Goal: Task Accomplishment & Management: Use online tool/utility

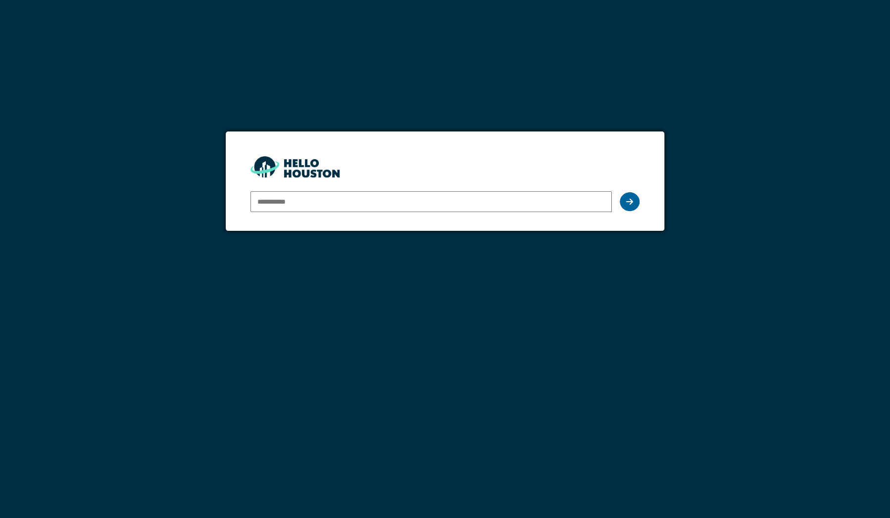
type input "**********"
click at [627, 200] on icon at bounding box center [629, 202] width 7 height 8
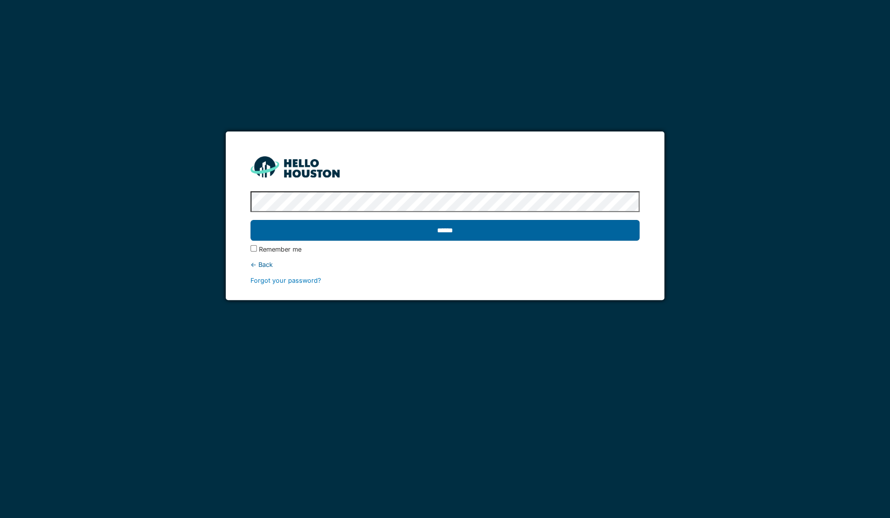
click at [595, 228] on input "******" at bounding box center [444, 230] width 389 height 21
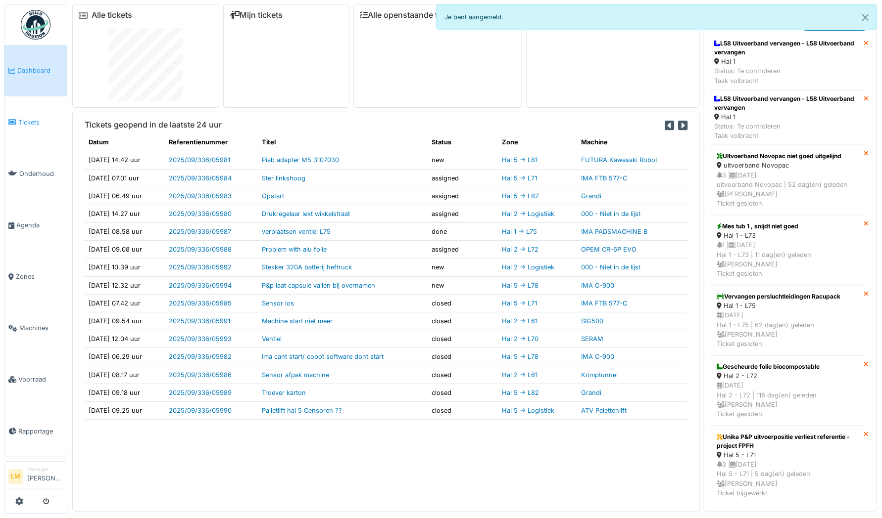
click at [18, 118] on span "Tickets" at bounding box center [40, 122] width 45 height 9
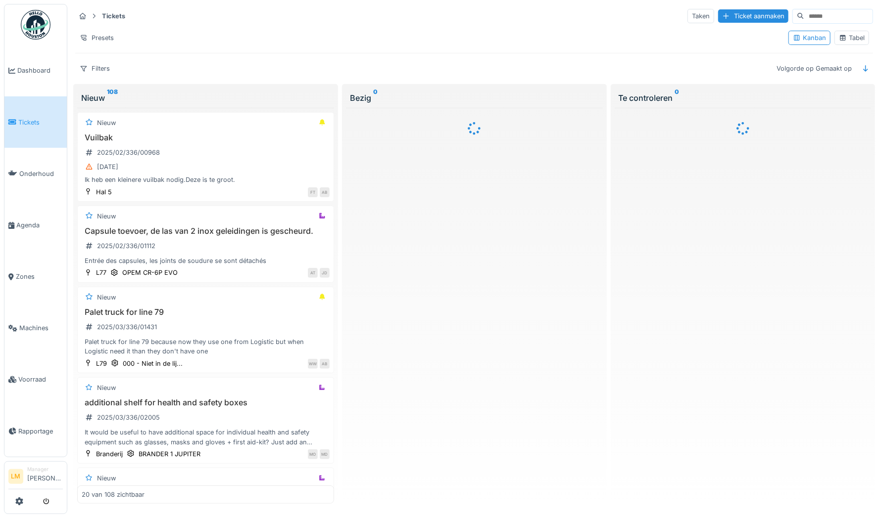
click at [841, 40] on div "Tabel" at bounding box center [852, 37] width 26 height 9
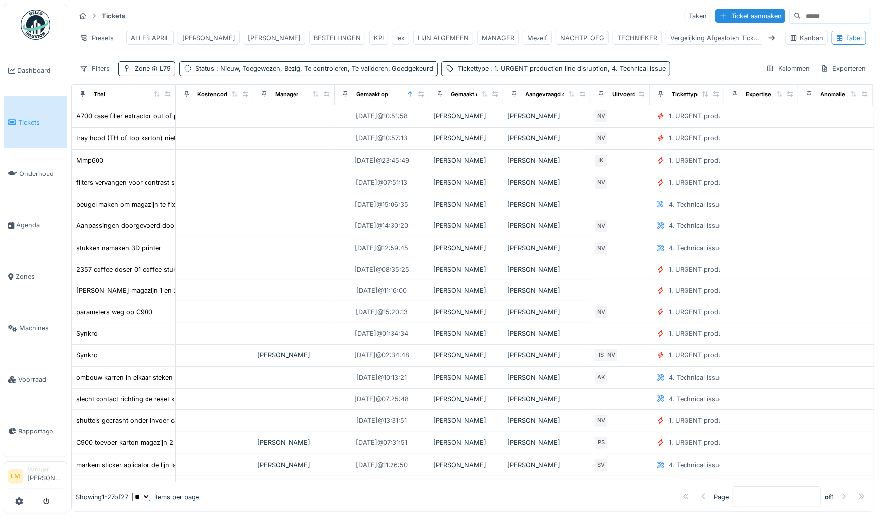
click at [32, 119] on span "Tickets" at bounding box center [40, 122] width 45 height 9
click at [88, 34] on div "Presets" at bounding box center [96, 38] width 43 height 14
click at [158, 12] on div "Tickets Taken Ticket aanmaken" at bounding box center [472, 16] width 795 height 16
click at [314, 38] on div "BESTELLINGEN" at bounding box center [337, 37] width 47 height 9
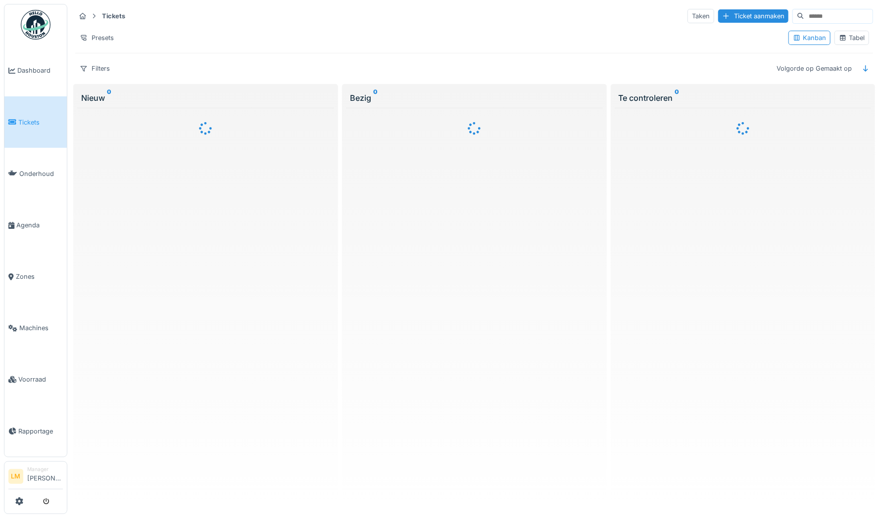
click at [843, 36] on div "Tabel" at bounding box center [852, 37] width 26 height 9
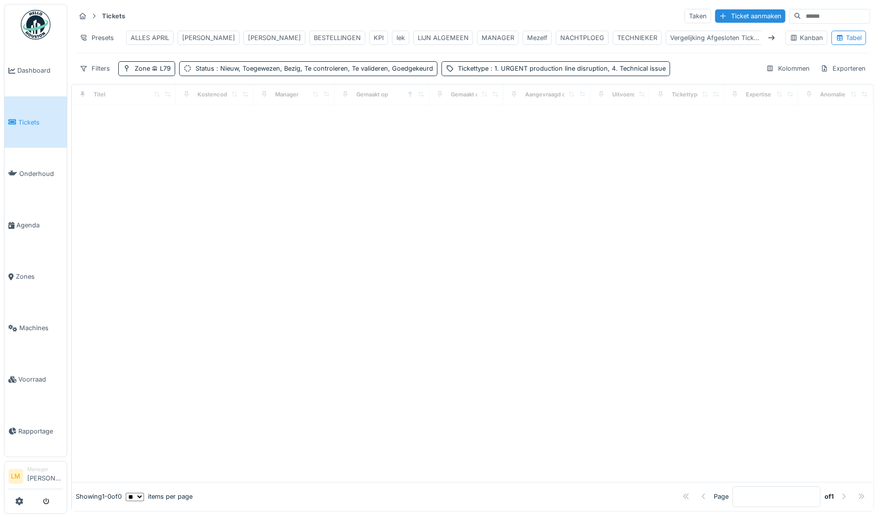
click at [314, 40] on div "BESTELLINGEN" at bounding box center [337, 37] width 47 height 9
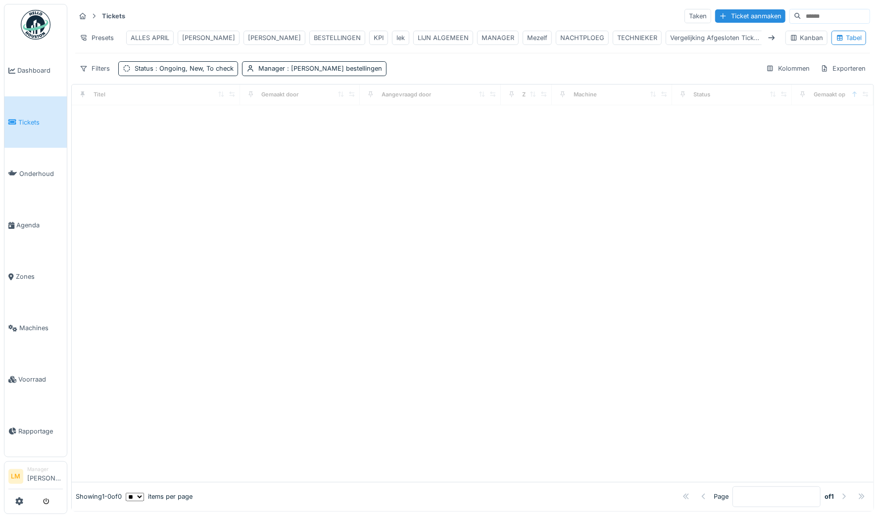
click at [314, 40] on div "BESTELLINGEN" at bounding box center [337, 37] width 47 height 9
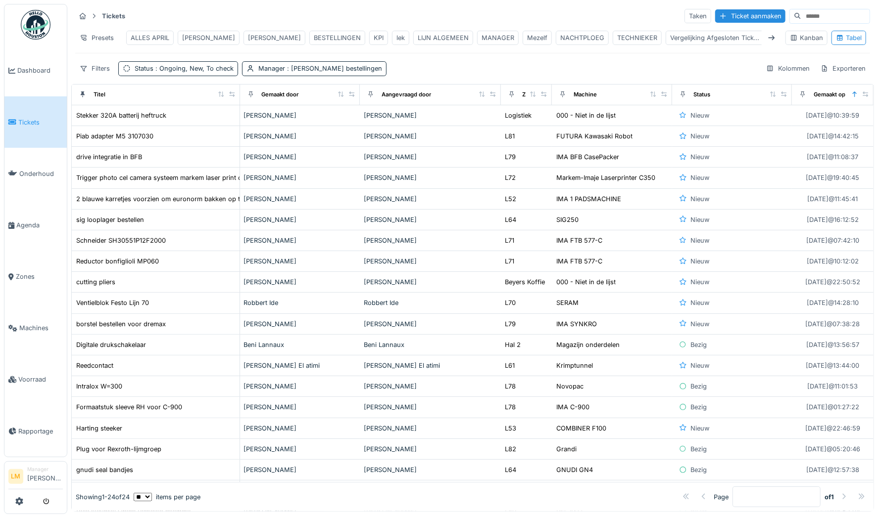
click at [428, 39] on div "LIJN ALGEMEEN" at bounding box center [443, 37] width 51 height 9
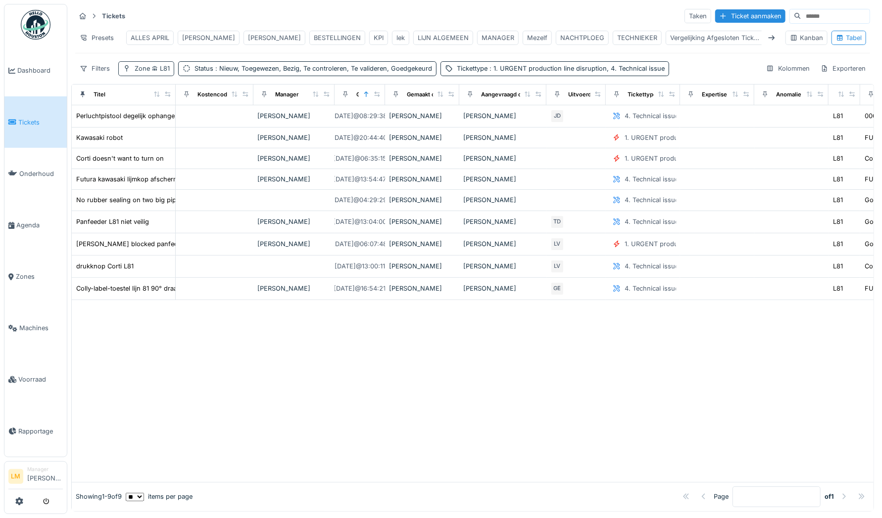
click at [150, 72] on span "L81" at bounding box center [160, 68] width 20 height 7
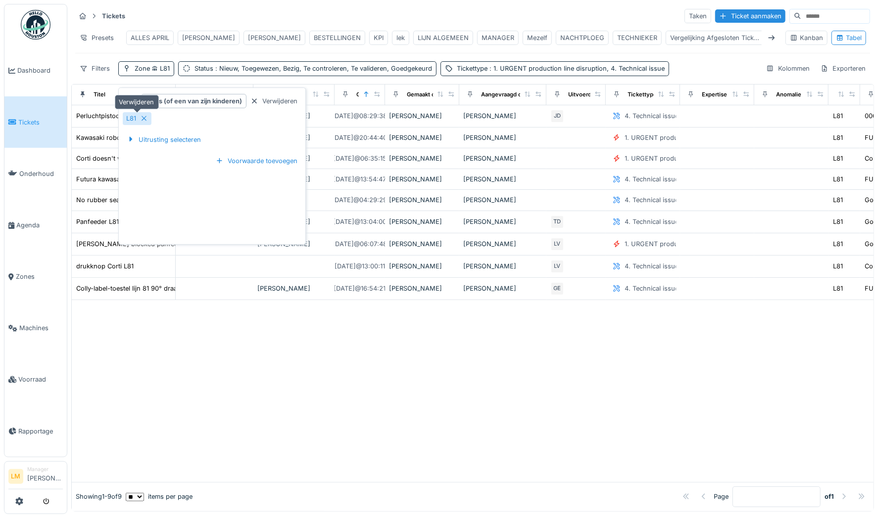
click at [144, 117] on icon at bounding box center [144, 118] width 8 height 6
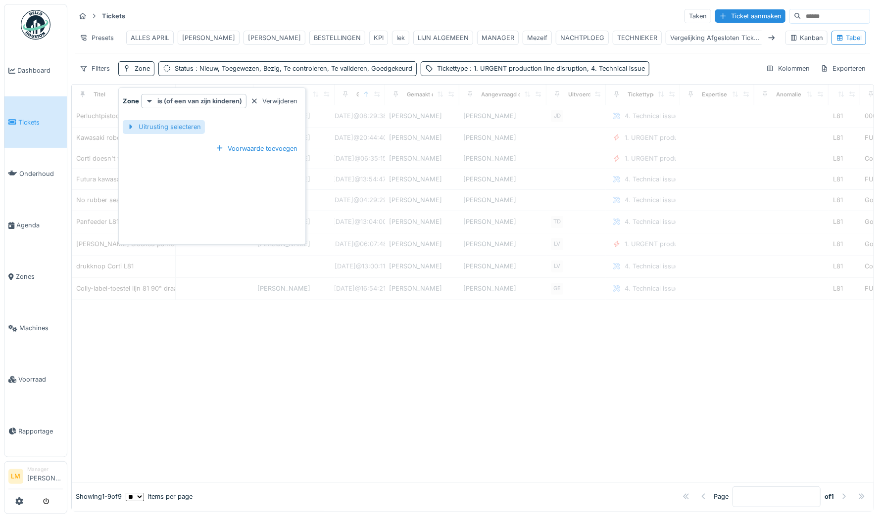
click at [141, 133] on div "Uitrusting selecteren" at bounding box center [164, 126] width 82 height 13
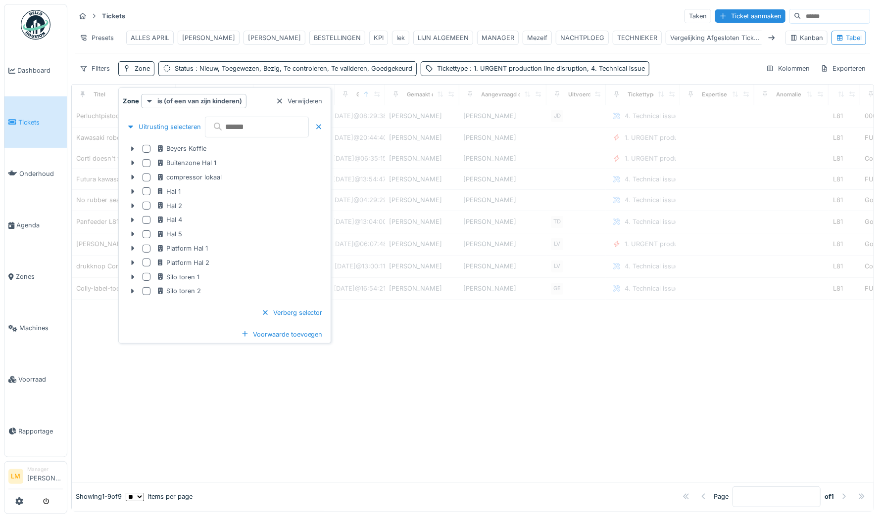
click at [237, 127] on input "text" at bounding box center [257, 127] width 104 height 21
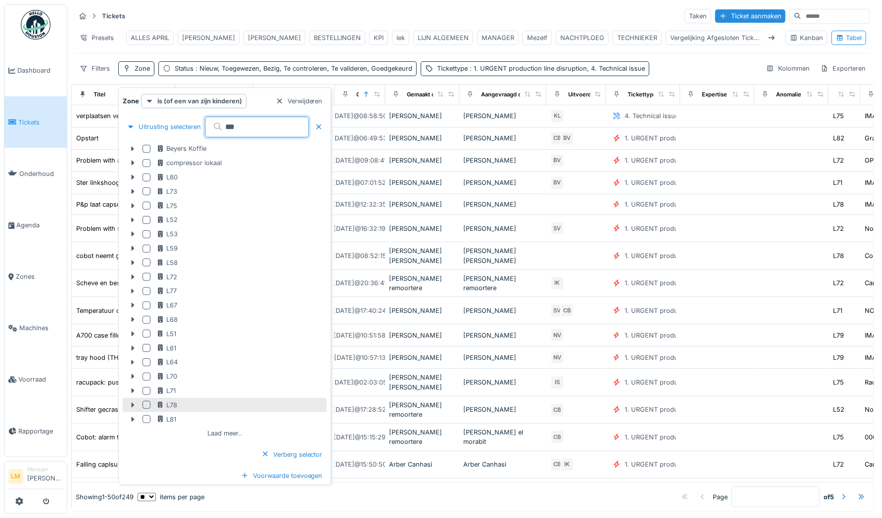
type input "***"
click at [145, 408] on div at bounding box center [146, 405] width 8 height 8
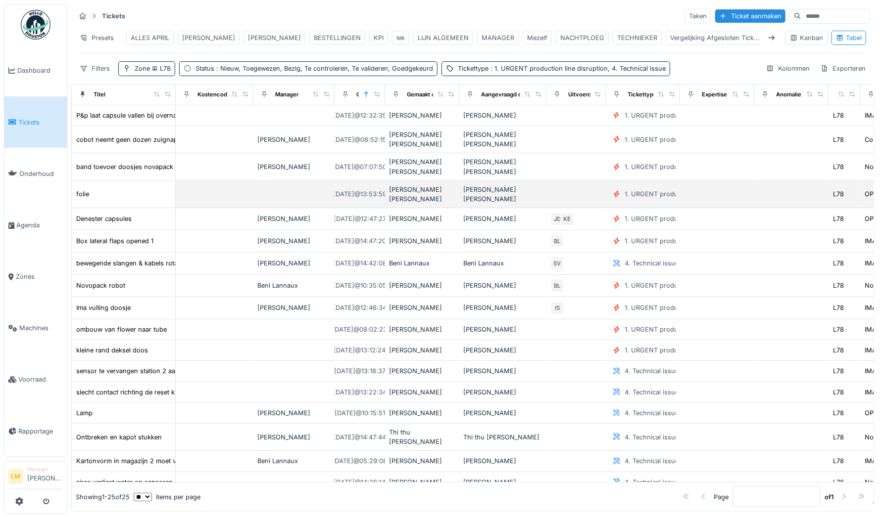
drag, startPoint x: 327, startPoint y: 318, endPoint x: 390, endPoint y: 175, distance: 156.8
click at [390, 175] on tbody "P&p laat capsule vallen bij overnamen [DATE] 12:32:35 [PERSON_NAME] [PERSON_NAM…" at bounding box center [800, 386] width 1456 height 563
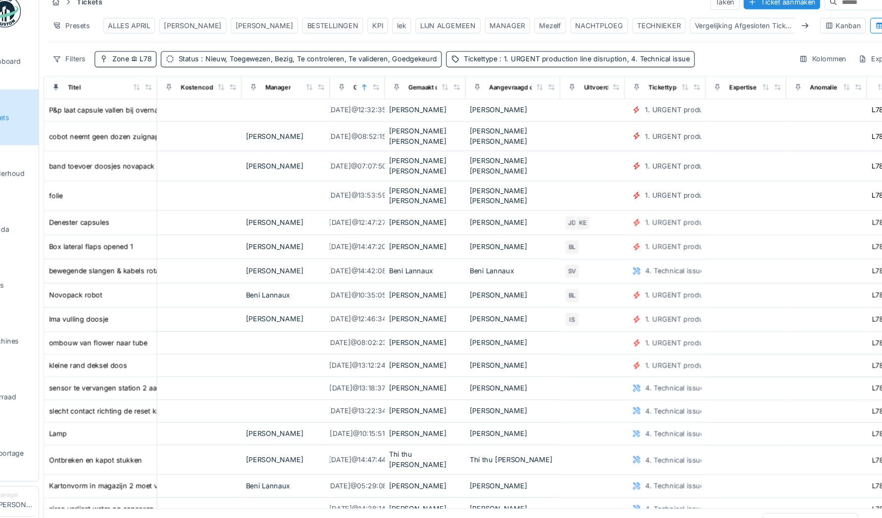
click at [385, 59] on div "Tickets Taken Ticket aanmaken Presets ALLES APRIL [PERSON_NAME] [PERSON_NAME] B…" at bounding box center [472, 42] width 802 height 76
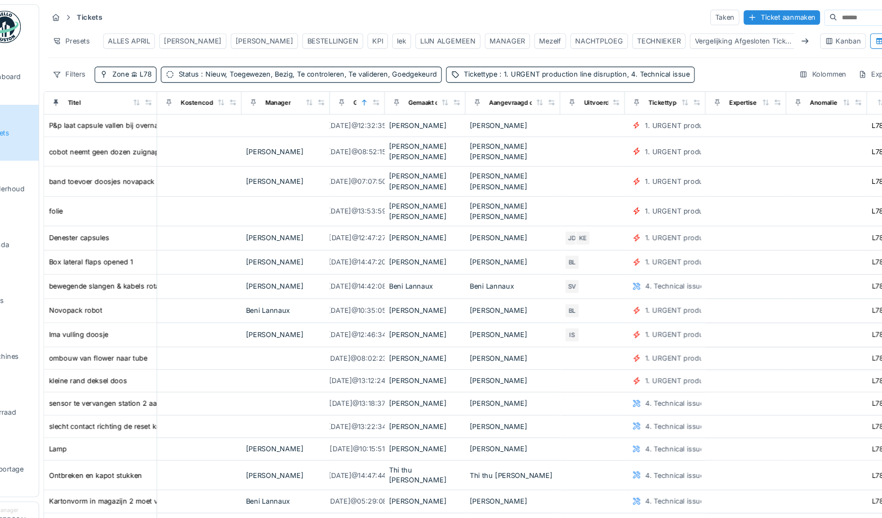
click at [318, 38] on div "BESTELLINGEN" at bounding box center [337, 37] width 47 height 9
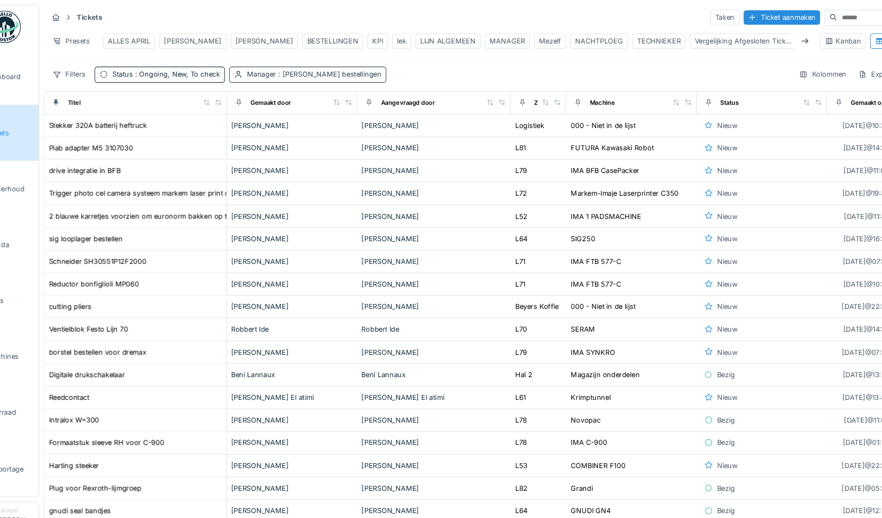
click at [375, 72] on span ": [PERSON_NAME] bestellingen" at bounding box center [333, 68] width 97 height 7
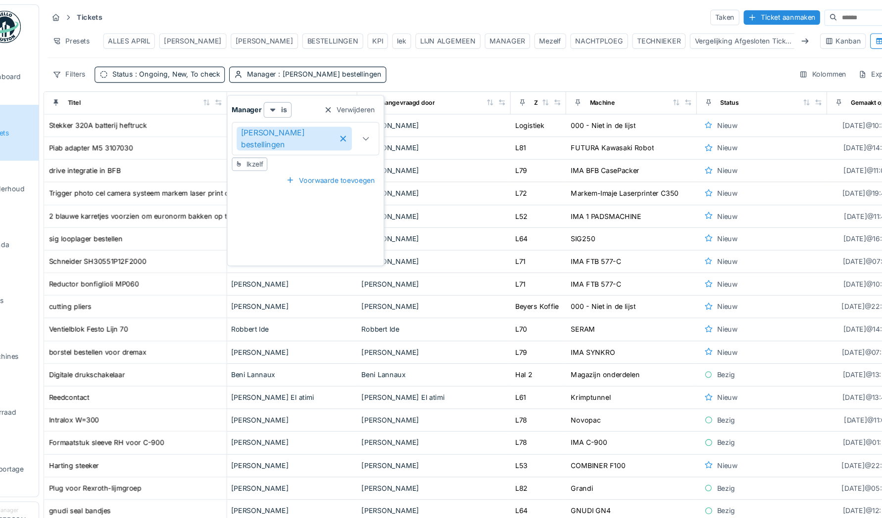
click at [364, 129] on div at bounding box center [368, 127] width 24 height 29
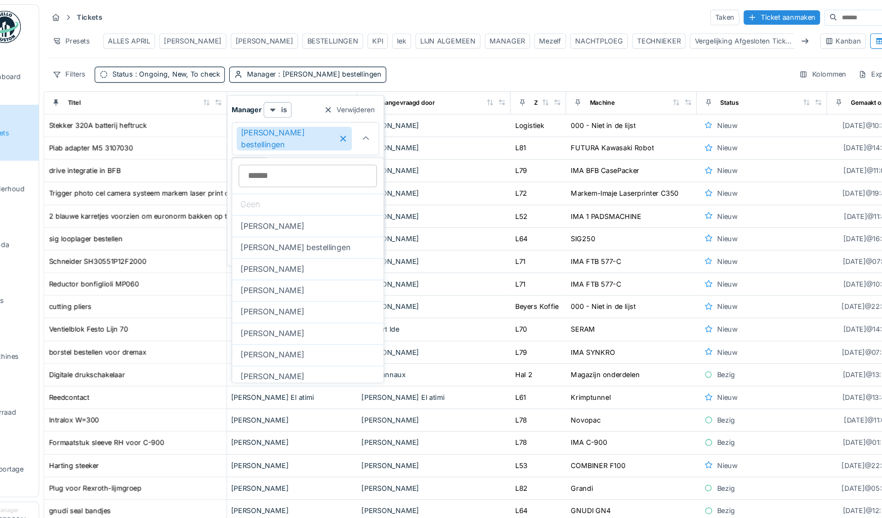
click at [305, 161] on input at bounding box center [314, 162] width 127 height 21
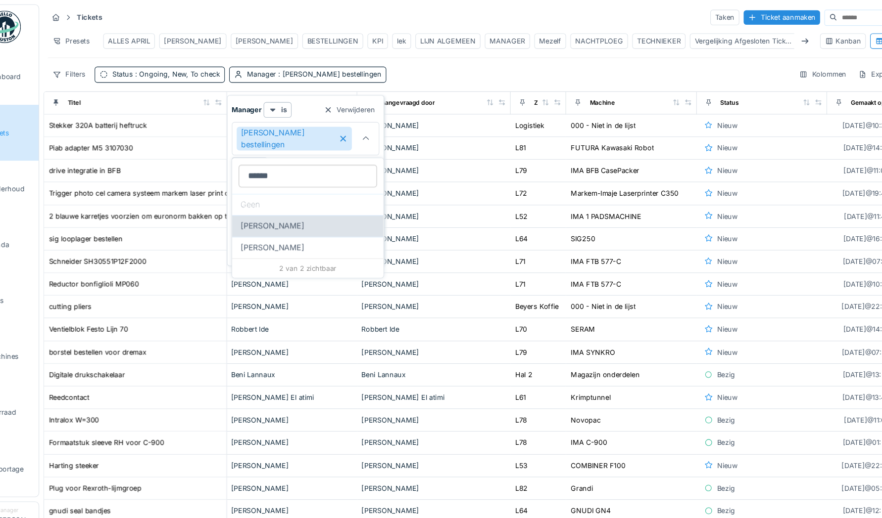
type input "******"
click at [287, 204] on span "[PERSON_NAME]" at bounding box center [282, 208] width 58 height 11
type input "**********"
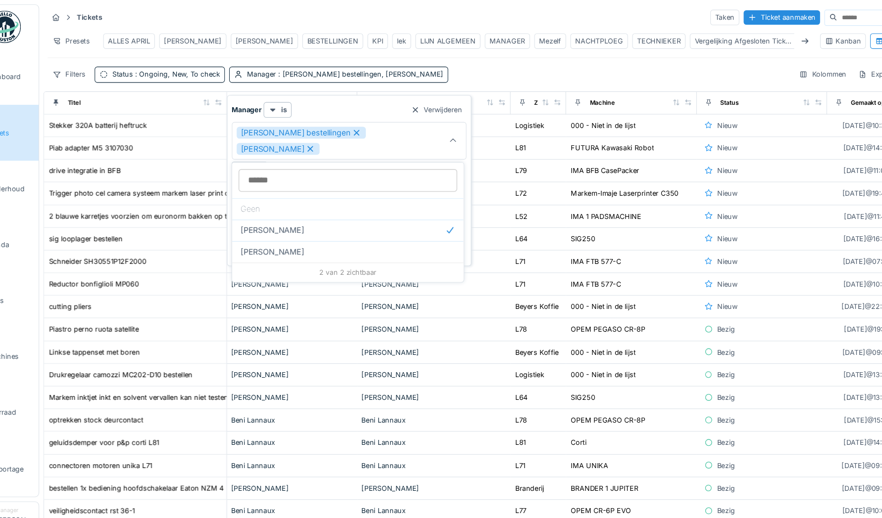
click at [471, 58] on div "Tickets Taken Ticket aanmaken Presets ALLES APRIL [PERSON_NAME] [PERSON_NAME] B…" at bounding box center [472, 42] width 802 height 76
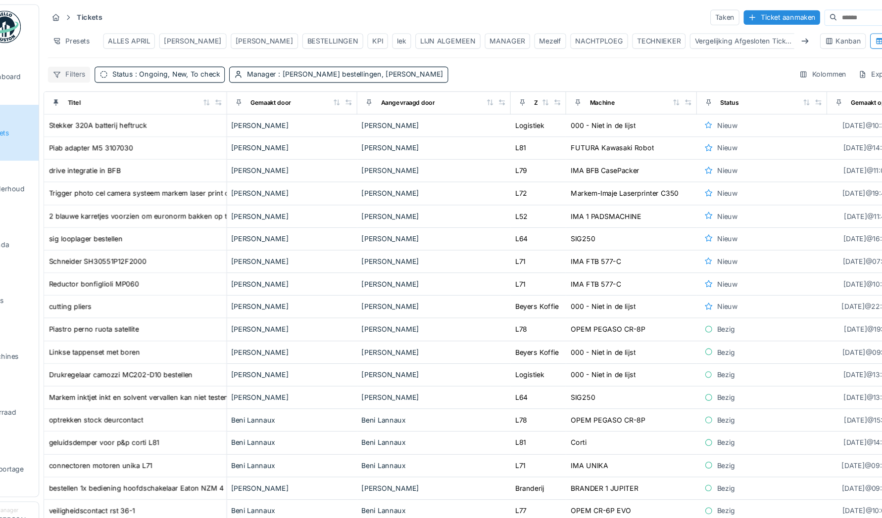
click at [85, 72] on icon at bounding box center [84, 68] width 8 height 6
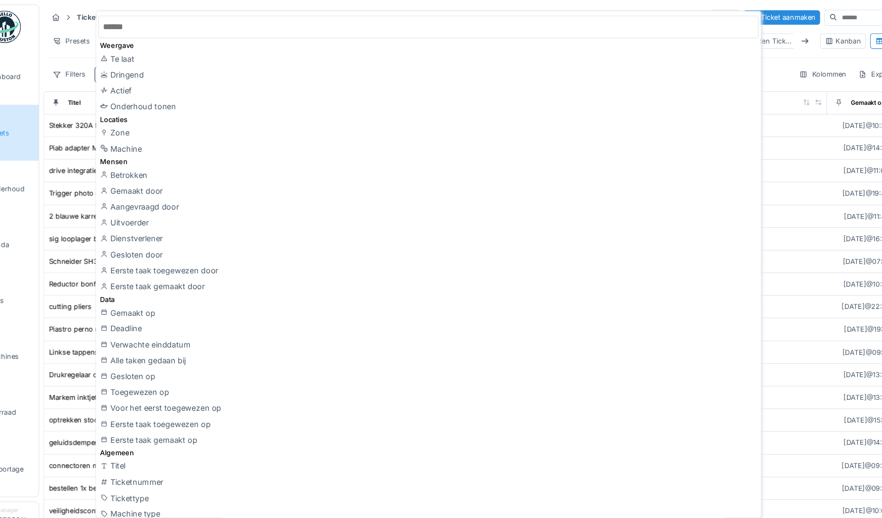
click at [172, 23] on input "text" at bounding box center [425, 24] width 607 height 21
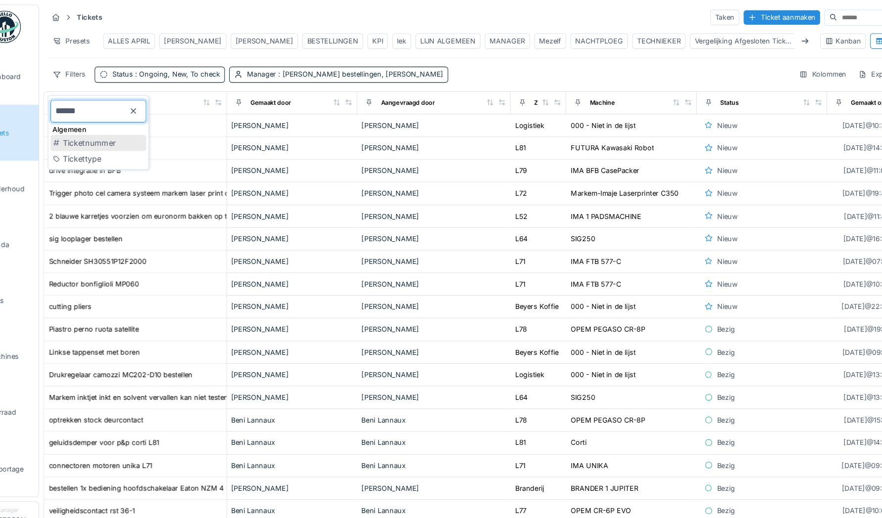
type input "******"
click at [115, 148] on div "Tickettype" at bounding box center [122, 146] width 88 height 15
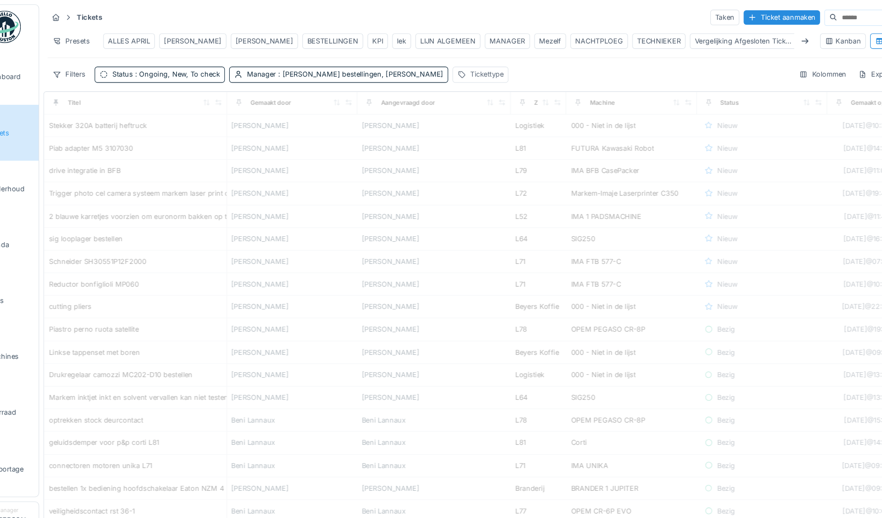
click at [464, 76] on div "Tickettype" at bounding box center [472, 68] width 51 height 14
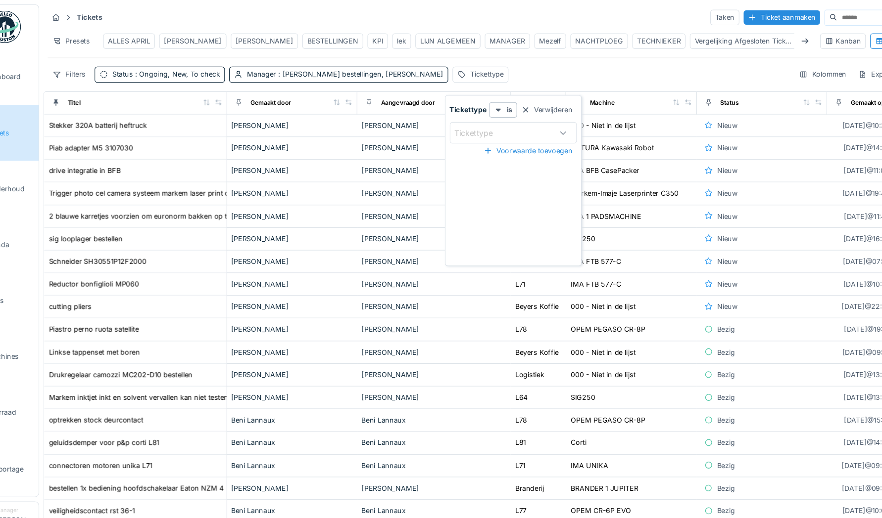
click at [462, 123] on div "Tickettype" at bounding box center [473, 122] width 49 height 11
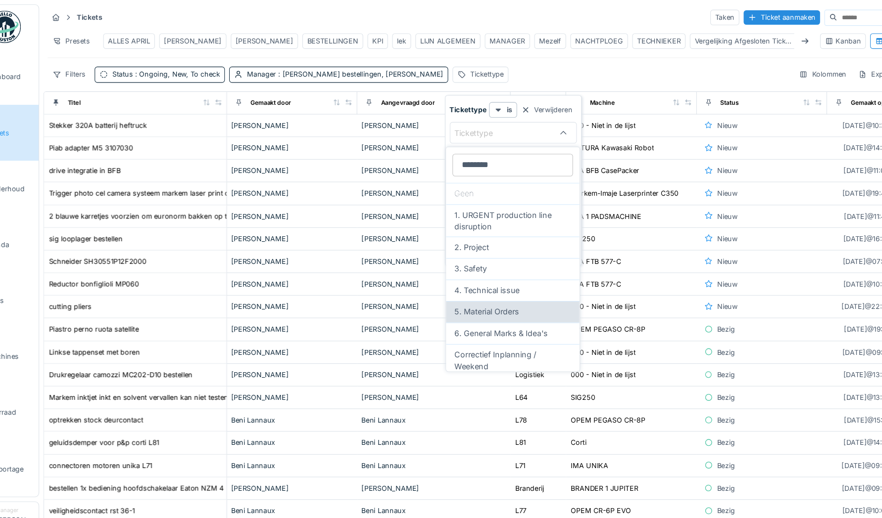
type input "********"
click at [484, 287] on span "5. Material Orders" at bounding box center [478, 287] width 59 height 11
type input "***"
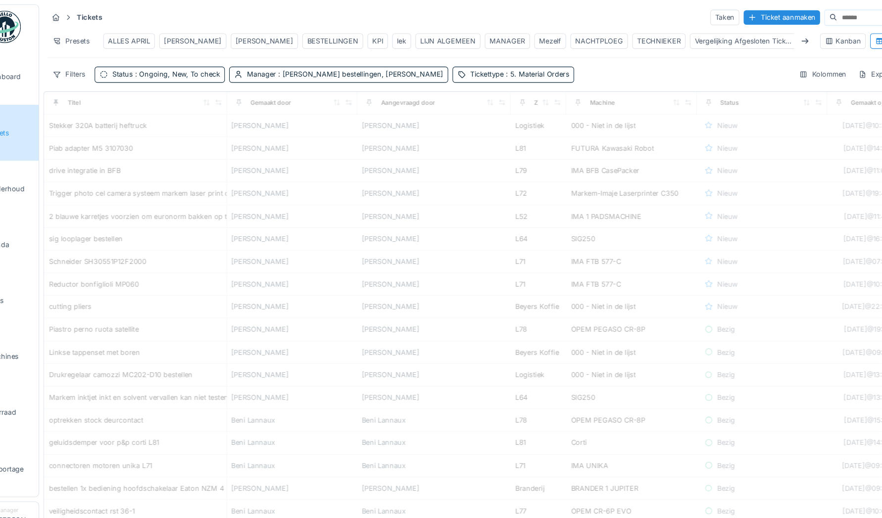
click at [578, 63] on div "Tickets Taken Ticket aanmaken Presets ALLES APRIL [PERSON_NAME] [PERSON_NAME] B…" at bounding box center [472, 42] width 802 height 76
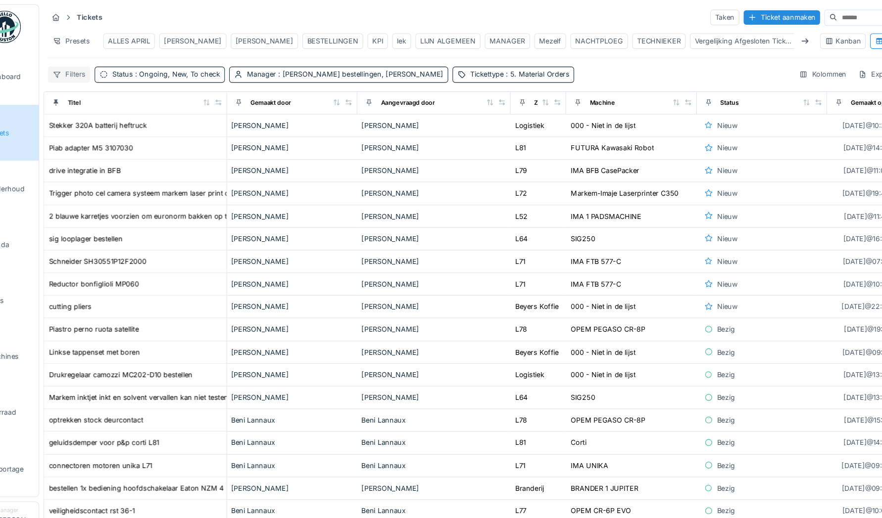
click at [92, 74] on div "Filters" at bounding box center [94, 68] width 39 height 14
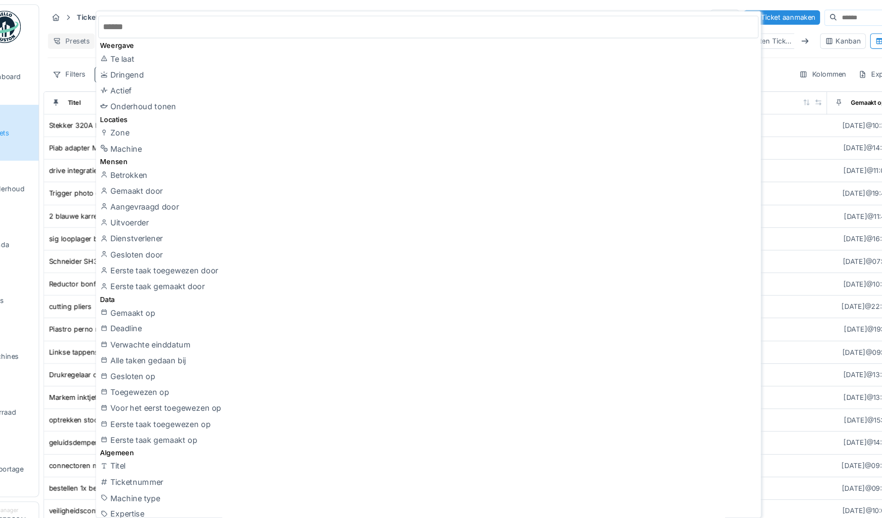
click at [94, 36] on div "Presets" at bounding box center [96, 38] width 43 height 14
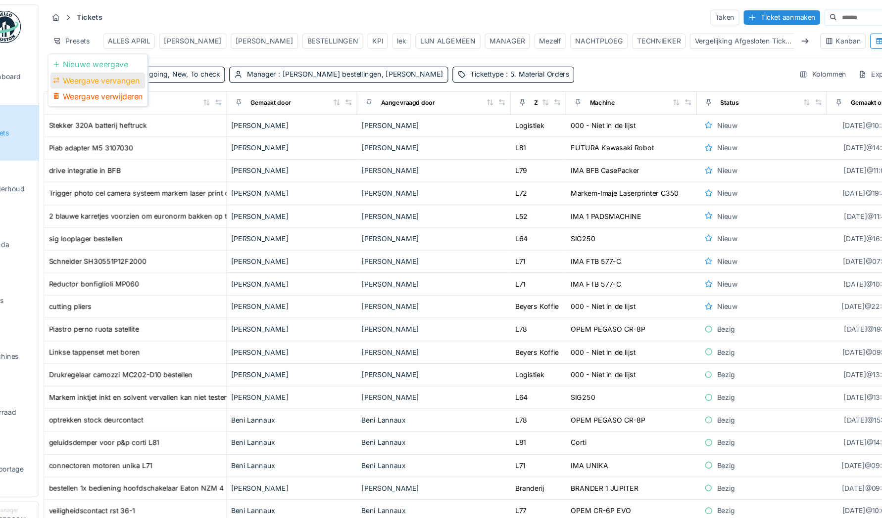
click at [119, 73] on div "Weergave vervangen" at bounding box center [121, 74] width 87 height 15
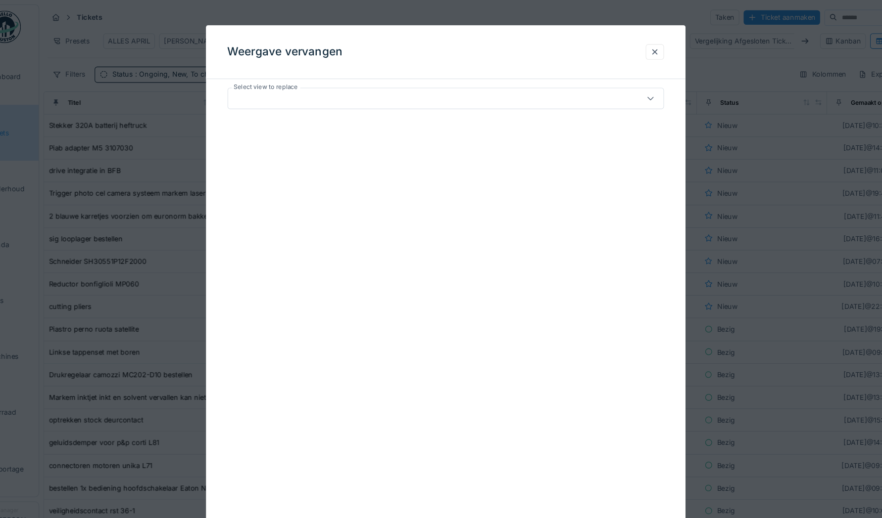
click at [341, 88] on div at bounding box center [417, 90] width 345 height 11
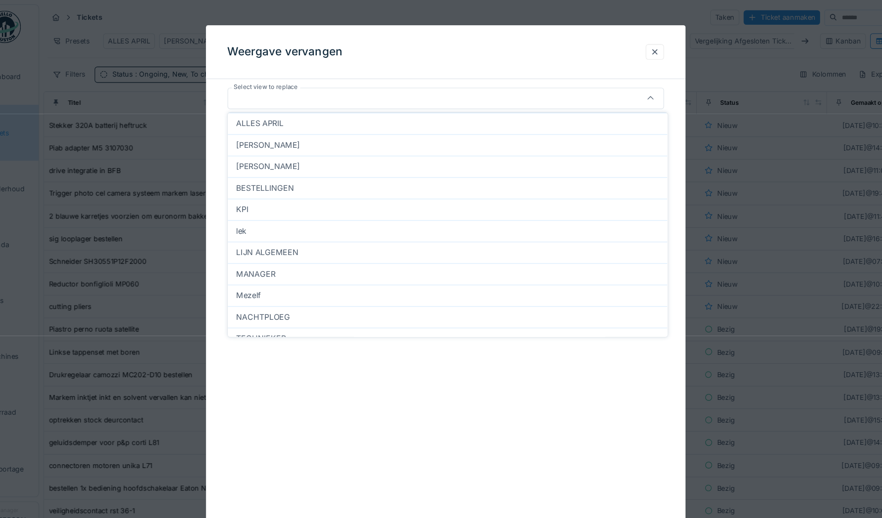
click at [325, 92] on div at bounding box center [417, 90] width 345 height 11
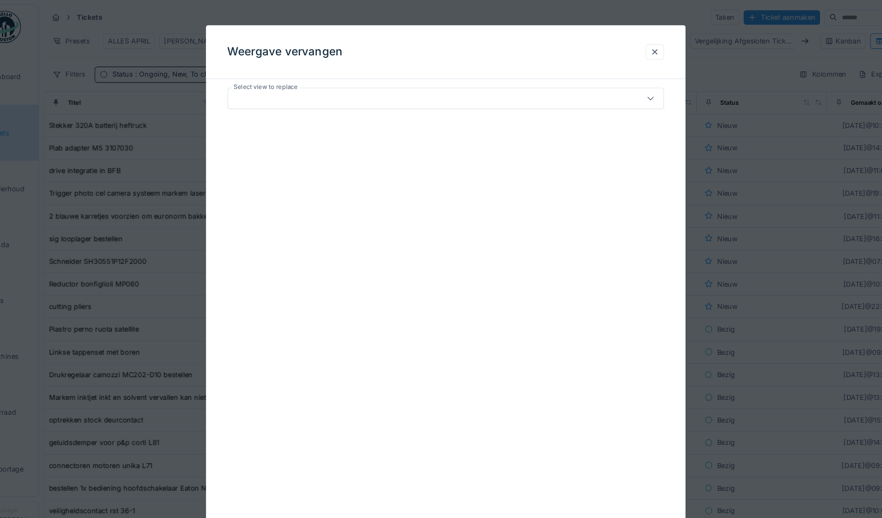
click at [325, 92] on div at bounding box center [417, 90] width 345 height 11
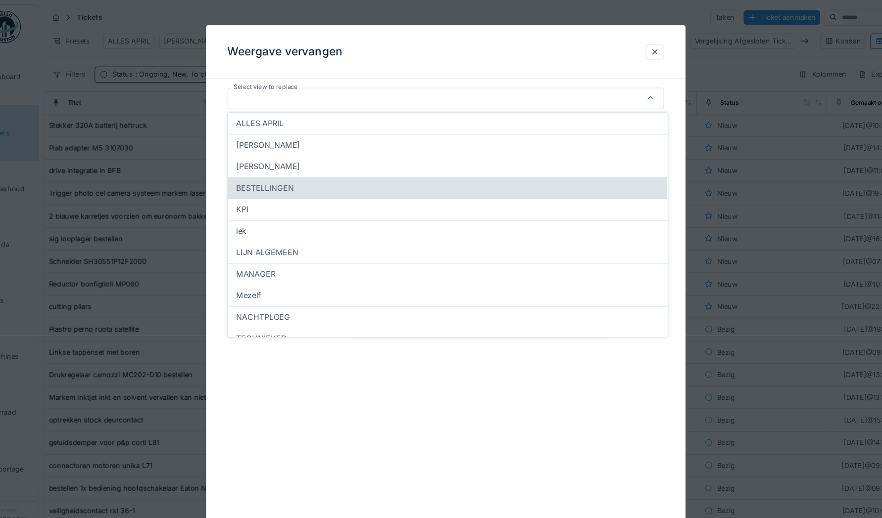
click at [290, 171] on span "BESTELLINGEN" at bounding box center [275, 173] width 53 height 11
type input "*****"
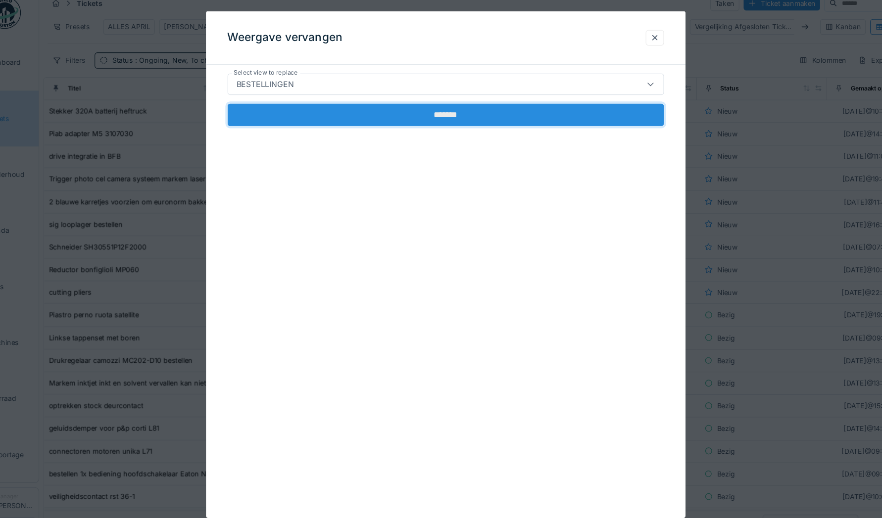
click at [372, 116] on input "*******" at bounding box center [440, 118] width 401 height 21
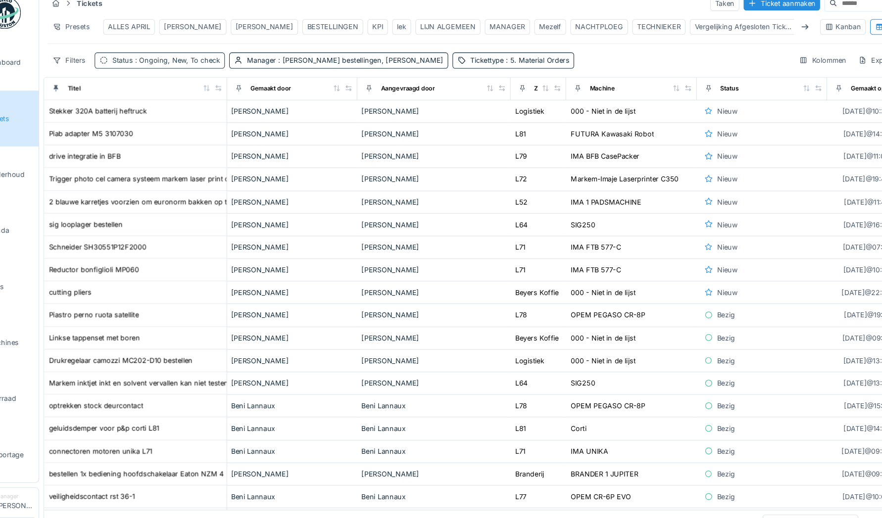
click at [179, 72] on span ": Ongoing, New, To check" at bounding box center [193, 68] width 80 height 7
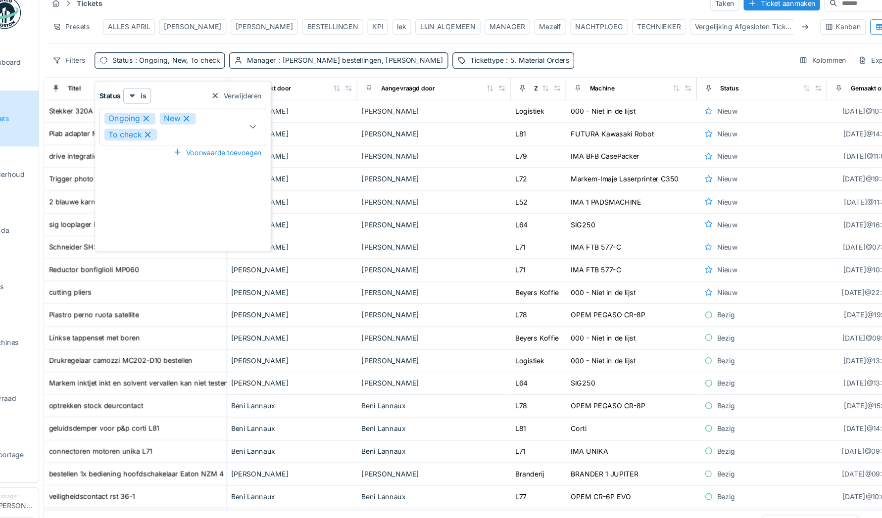
click at [204, 132] on div "Ongoing New To check" at bounding box center [188, 129] width 122 height 25
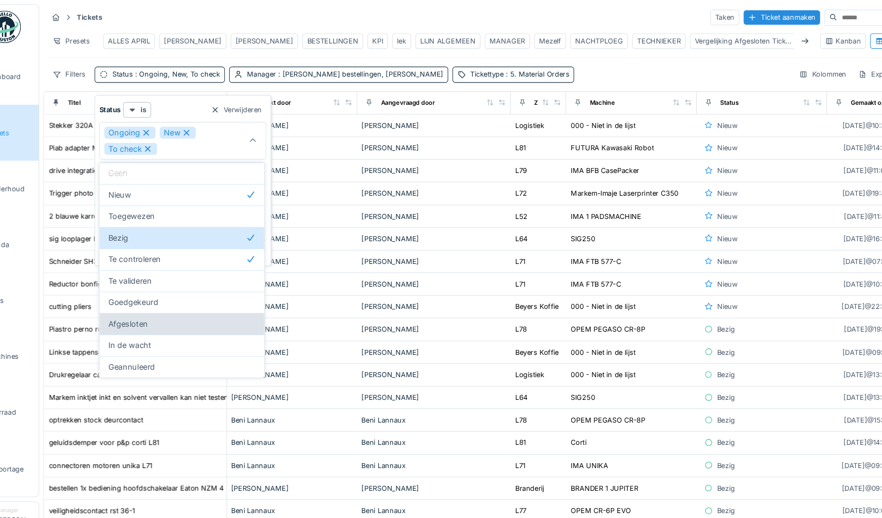
click at [196, 293] on div "Afgesloten" at bounding box center [199, 298] width 136 height 11
type input "**********"
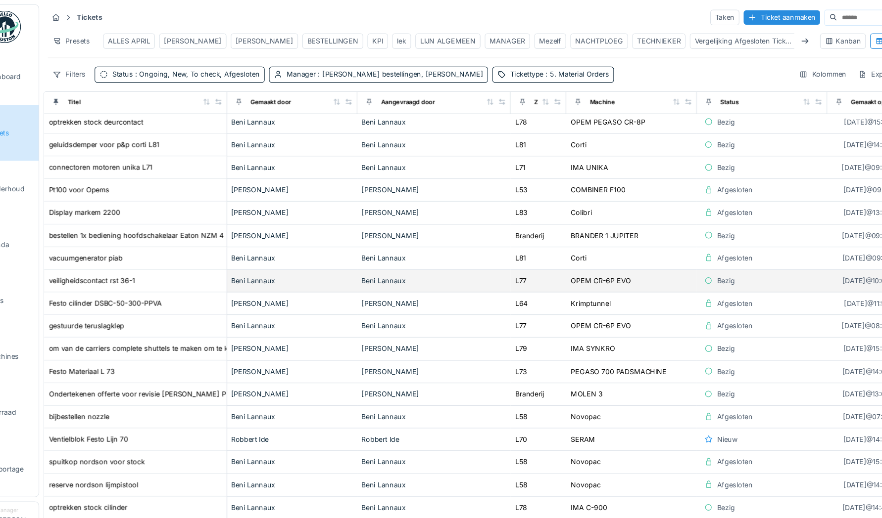
scroll to position [317, 0]
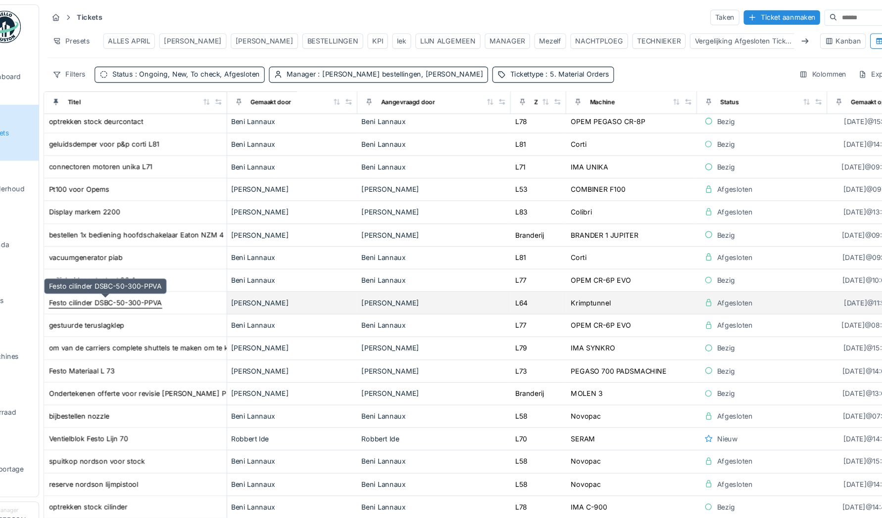
click at [155, 282] on div "Festo cilinder DSBC-50-300-PPVA" at bounding box center [128, 278] width 104 height 9
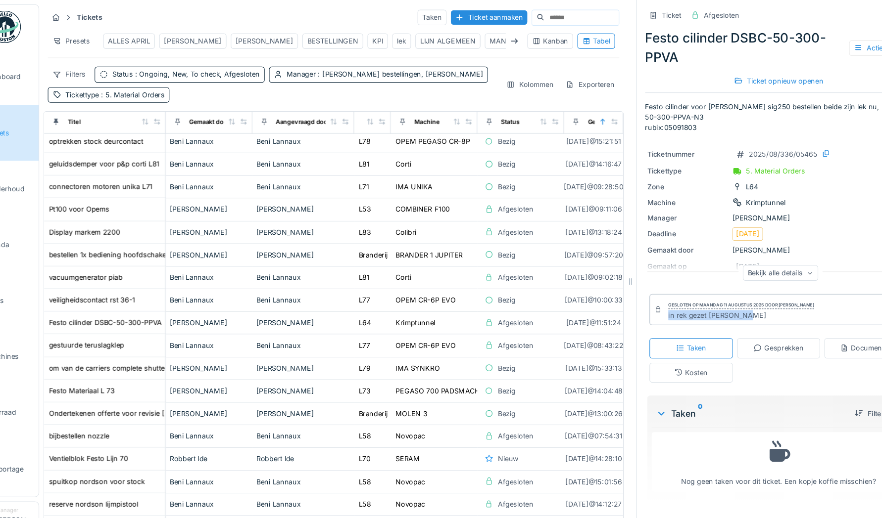
drag, startPoint x: 718, startPoint y: 291, endPoint x: 637, endPoint y: 294, distance: 81.2
click at [637, 294] on div "Gesloten op maandag 11 augustus 2025 door [PERSON_NAME] in rek gezet [PERSON_NA…" at bounding box center [746, 285] width 237 height 29
click at [738, 284] on div "Gesloten op maandag 11 augustus 2025 door [PERSON_NAME]" at bounding box center [713, 281] width 134 height 7
click at [330, 18] on div "Tickets Taken Ticket aanmaken" at bounding box center [337, 16] width 525 height 16
click at [101, 39] on div "Presets" at bounding box center [96, 38] width 43 height 14
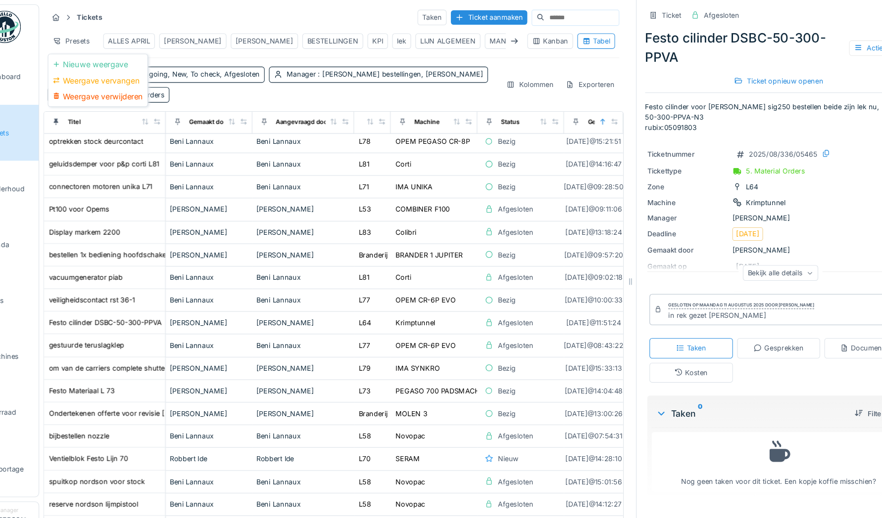
click at [214, 61] on div "Tickets Taken Ticket aanmaken Presets ALLES APRIL [PERSON_NAME] [PERSON_NAME] B…" at bounding box center [337, 51] width 533 height 94
click at [319, 18] on div "Tickets Taken Ticket aanmaken" at bounding box center [337, 16] width 525 height 16
